Goal: Information Seeking & Learning: Check status

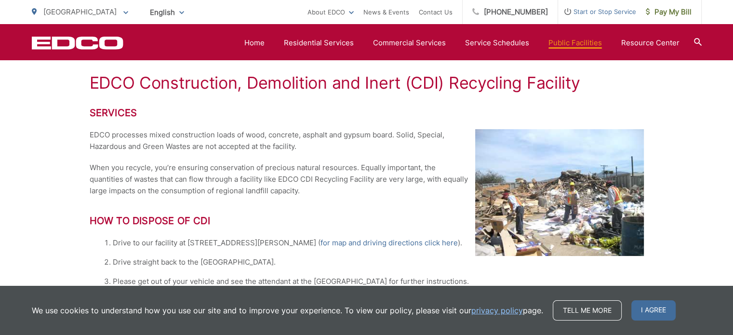
scroll to position [150, 0]
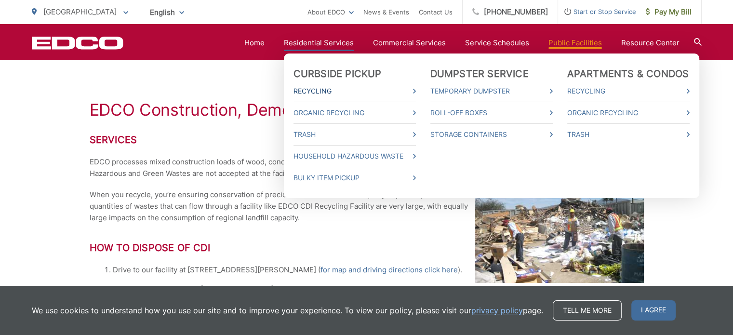
click at [312, 93] on link "Recycling" at bounding box center [355, 91] width 122 height 12
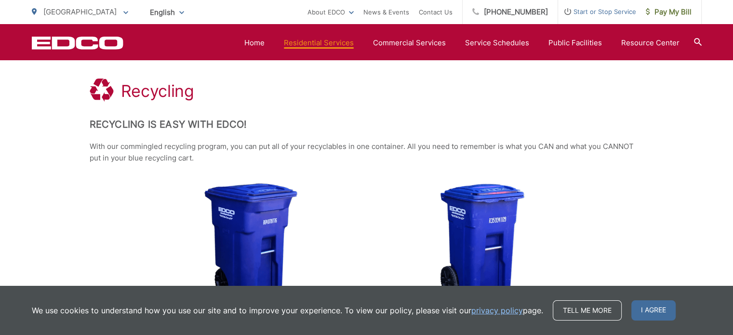
scroll to position [172, 0]
click at [615, 222] on div "64-Gallon Cart appx. 31.75" x 24.25" x 41.75" 32-Gallon Cart appx. 24.25" x 19.…" at bounding box center [367, 264] width 554 height 161
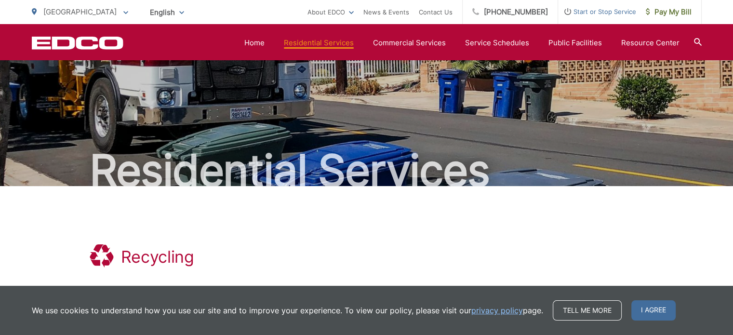
scroll to position [0, 0]
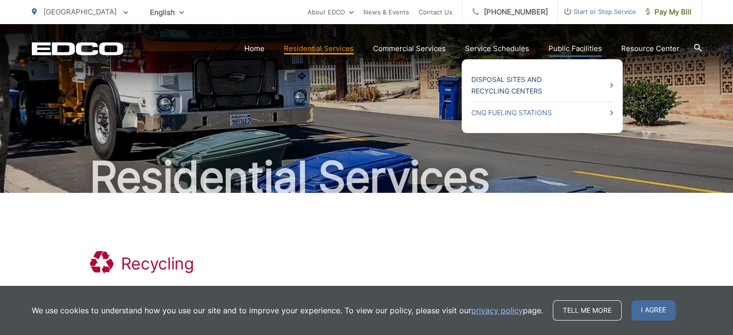
click at [523, 83] on link "Disposal Sites and Recycling Centers" at bounding box center [543, 85] width 142 height 23
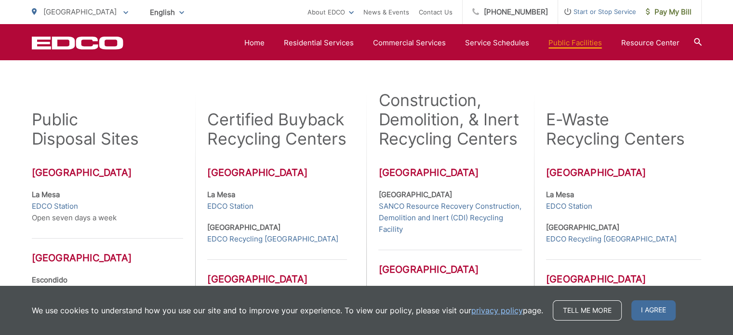
scroll to position [284, 0]
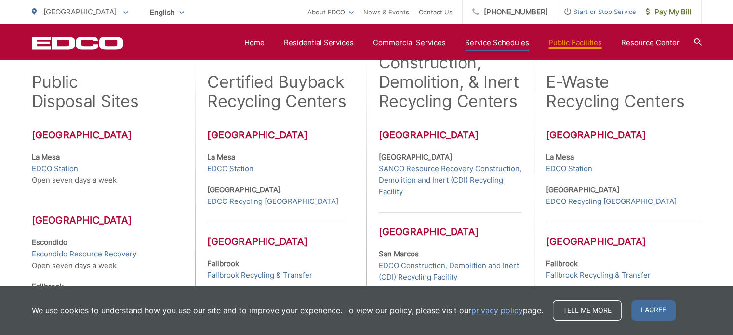
click at [498, 43] on link "Service Schedules" at bounding box center [497, 43] width 64 height 12
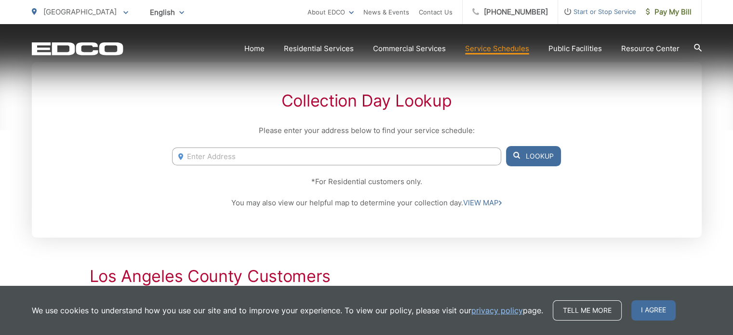
scroll to position [190, 0]
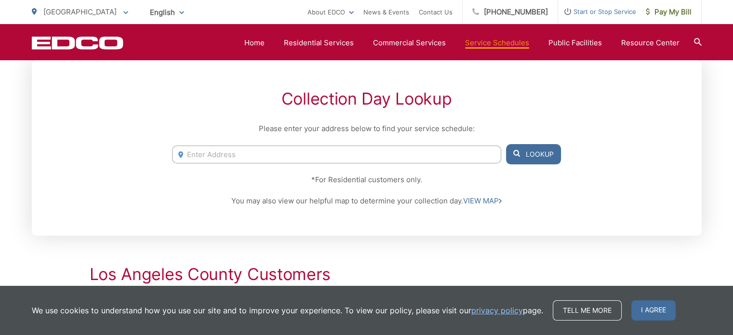
click at [407, 157] on input "Enter Address" at bounding box center [336, 155] width 329 height 18
type input "[STREET_ADDRESS]"
click at [527, 161] on button "Lookup" at bounding box center [533, 154] width 55 height 20
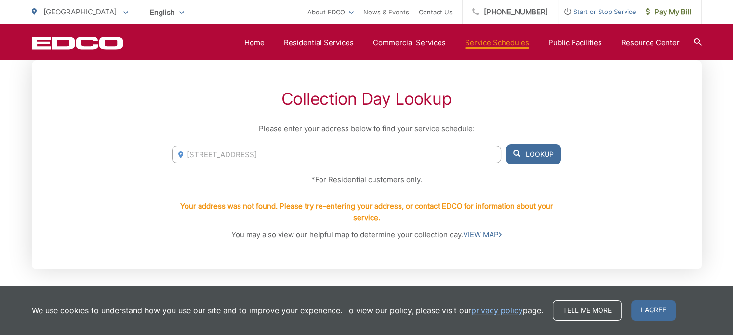
click at [353, 155] on input "[STREET_ADDRESS]" at bounding box center [336, 155] width 329 height 18
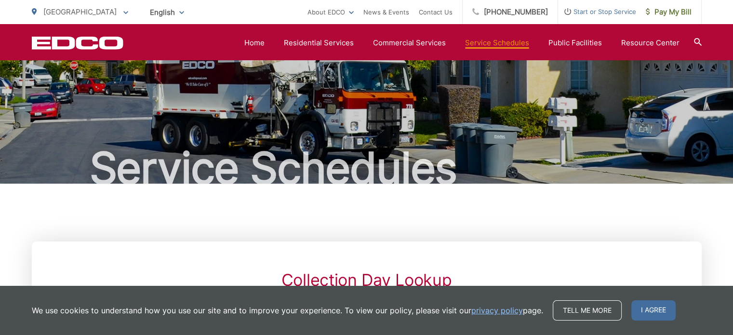
scroll to position [0, 0]
